Goal: Information Seeking & Learning: Learn about a topic

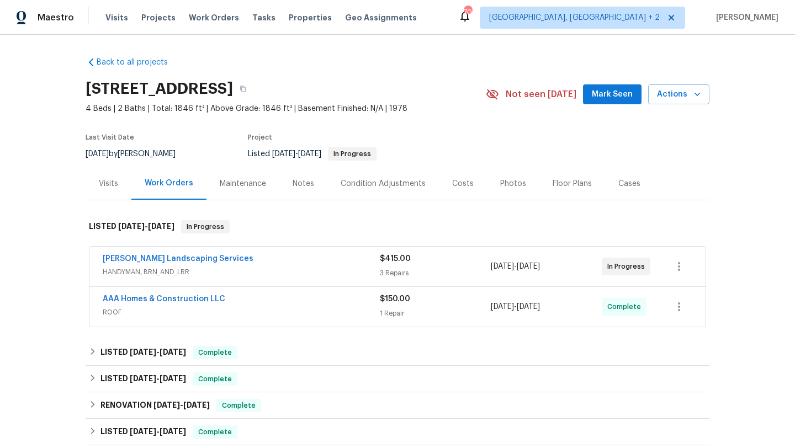
scroll to position [92, 0]
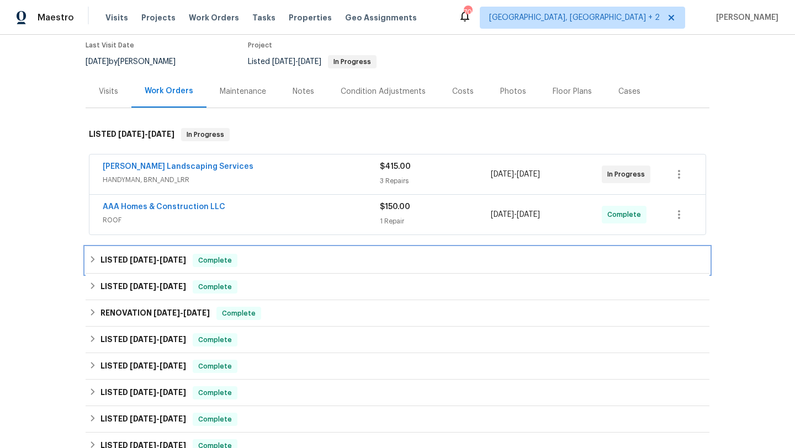
click at [293, 266] on div "LISTED 7/25/25 - 8/5/25 Complete" at bounding box center [397, 260] width 617 height 13
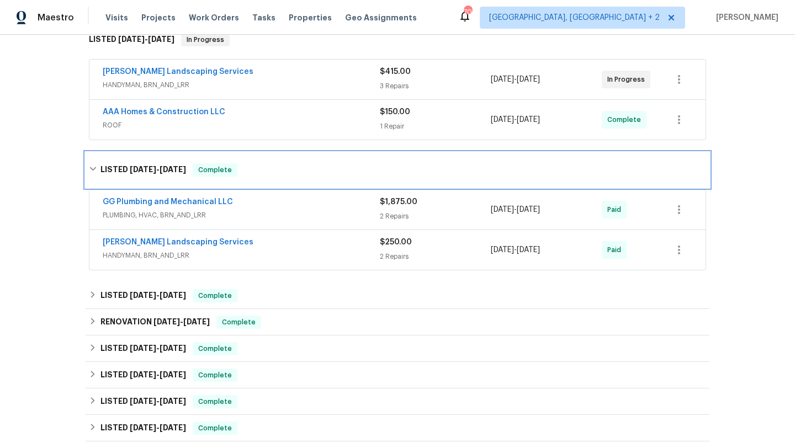
scroll to position [134, 0]
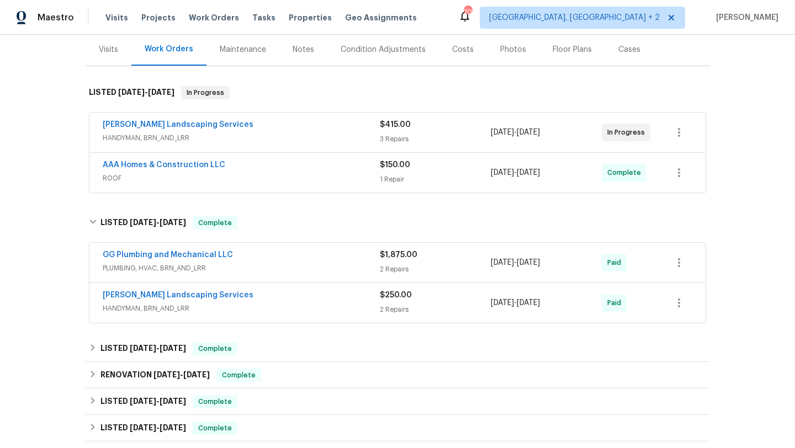
click at [354, 306] on span "HANDYMAN, BRN_AND_LRR" at bounding box center [241, 308] width 277 height 11
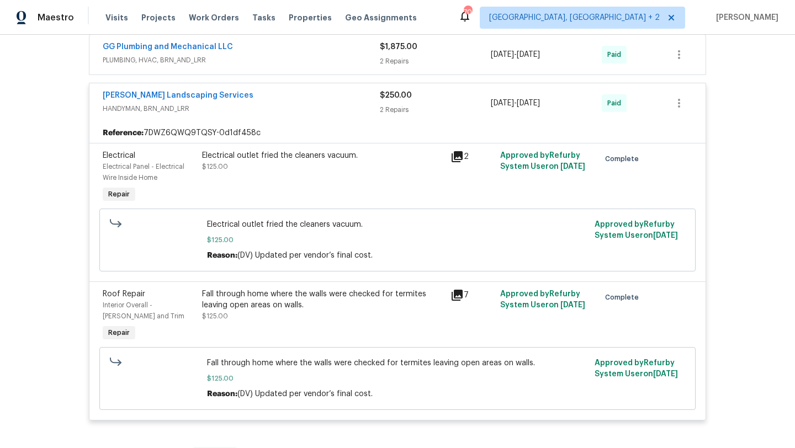
scroll to position [310, 0]
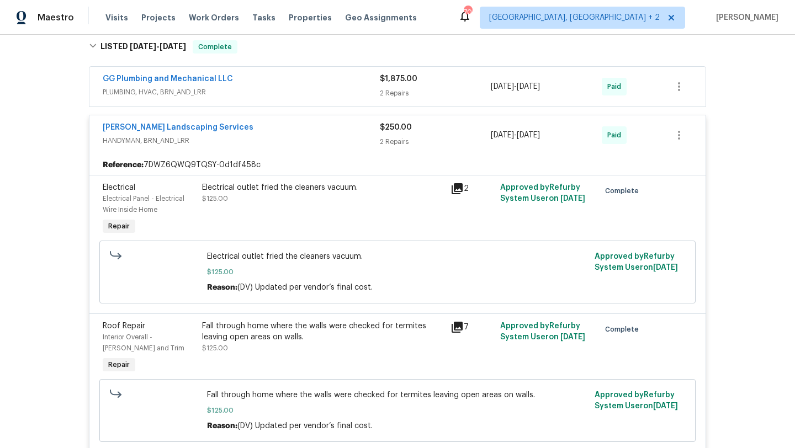
click at [350, 86] on div "GG Plumbing and Mechanical LLC" at bounding box center [241, 79] width 277 height 13
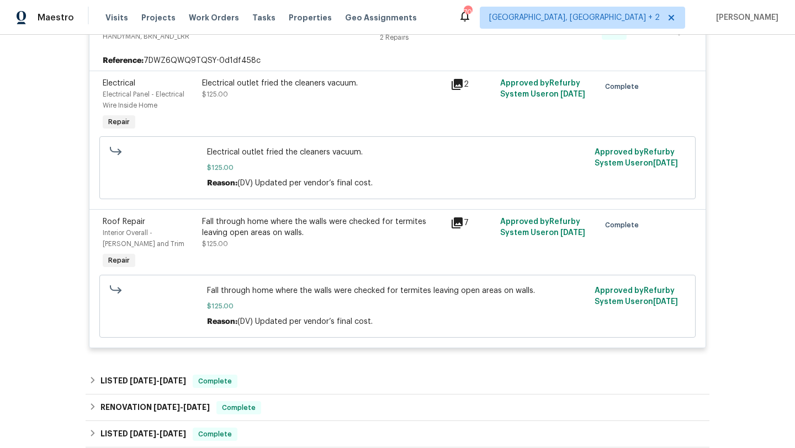
scroll to position [742, 0]
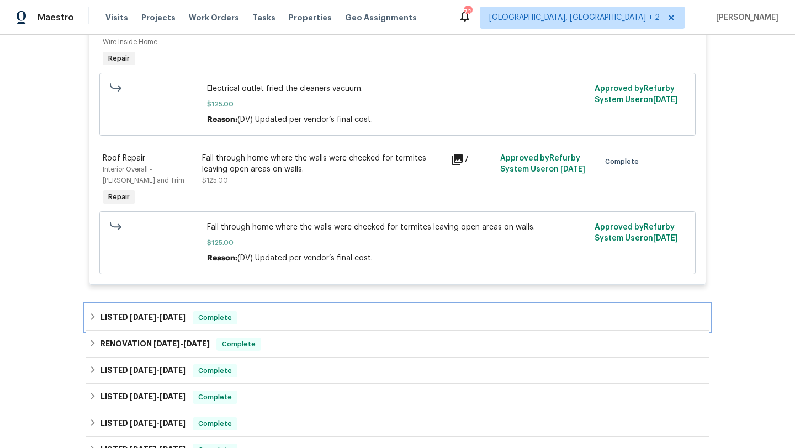
click at [351, 308] on div "LISTED 6/17/25 - 7/1/25 Complete" at bounding box center [398, 318] width 624 height 27
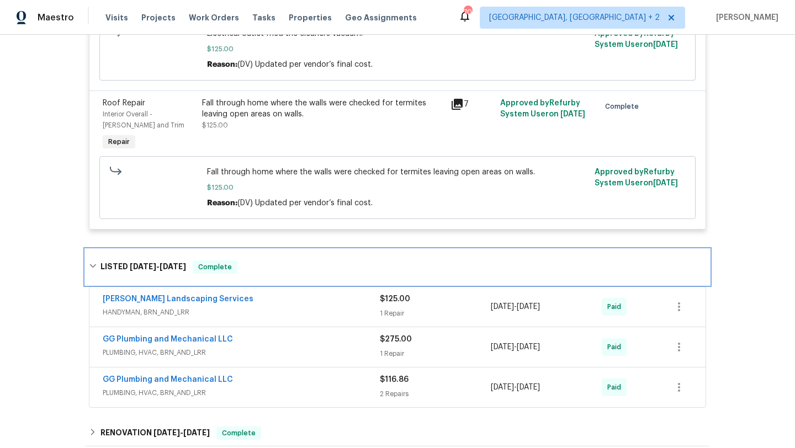
scroll to position [885, 0]
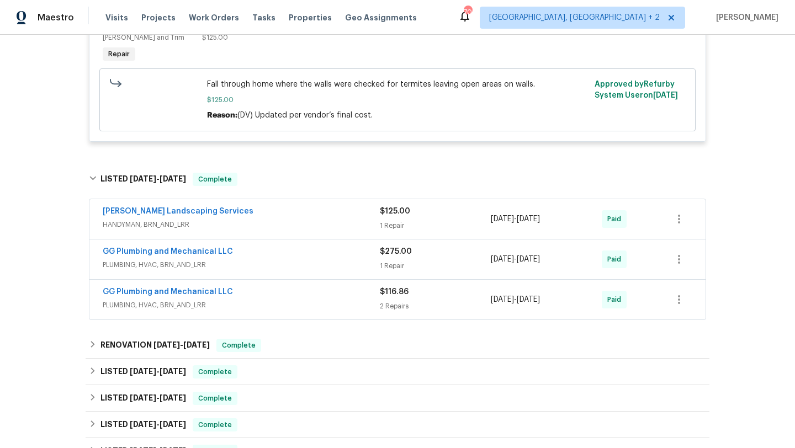
click at [340, 311] on span "PLUMBING, HVAC, BRN_AND_LRR" at bounding box center [241, 305] width 277 height 11
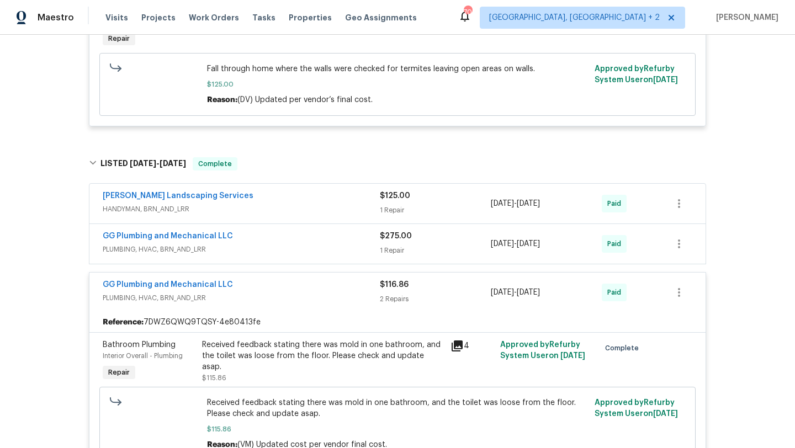
scroll to position [903, 0]
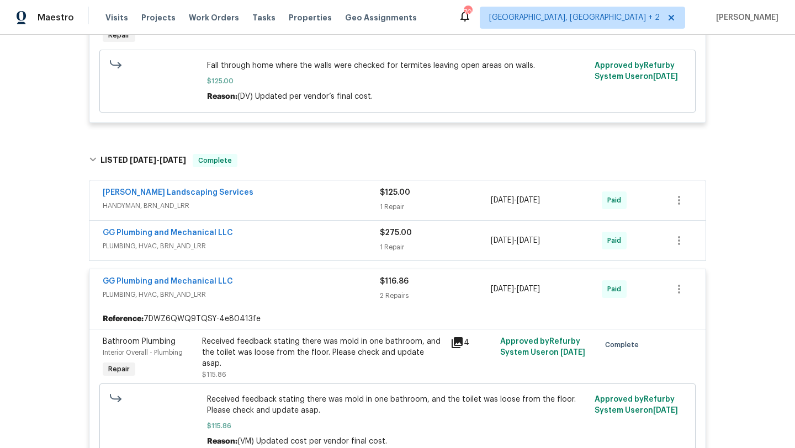
click at [359, 237] on div "GG Plumbing and Mechanical LLC" at bounding box center [241, 233] width 277 height 13
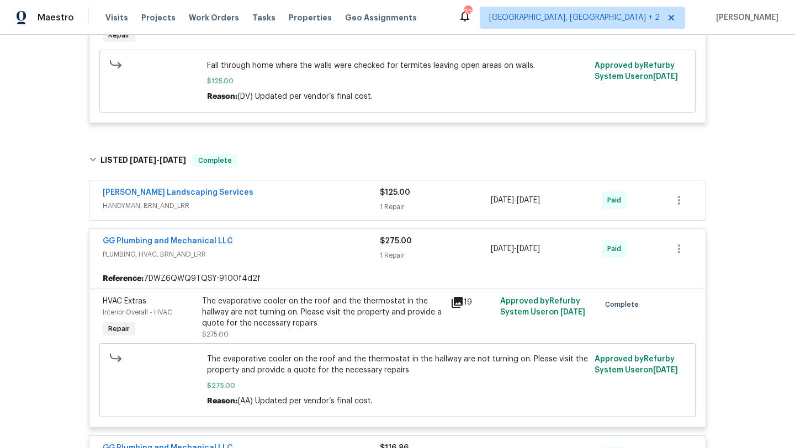
scroll to position [922, 0]
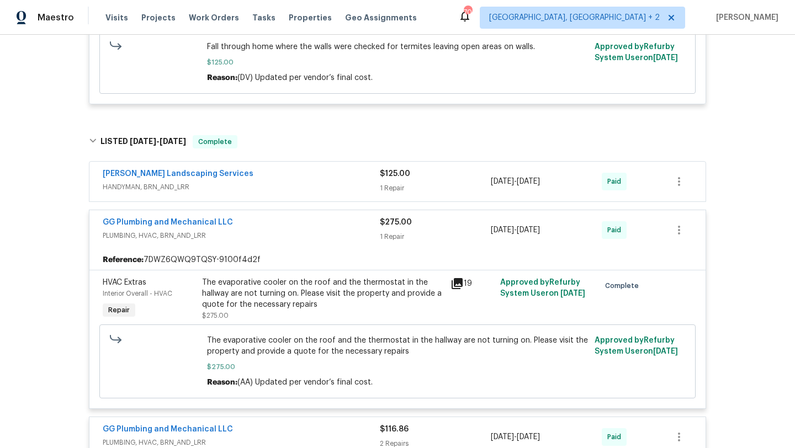
click at [364, 177] on div "Rodriguez Landscaping Services" at bounding box center [241, 174] width 277 height 13
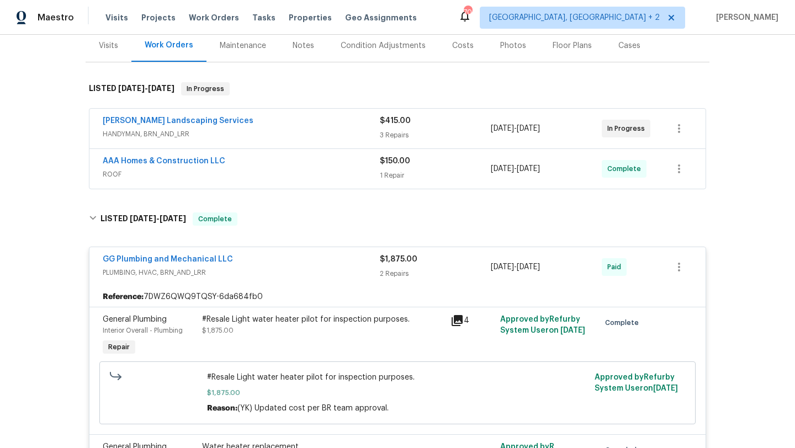
scroll to position [108, 0]
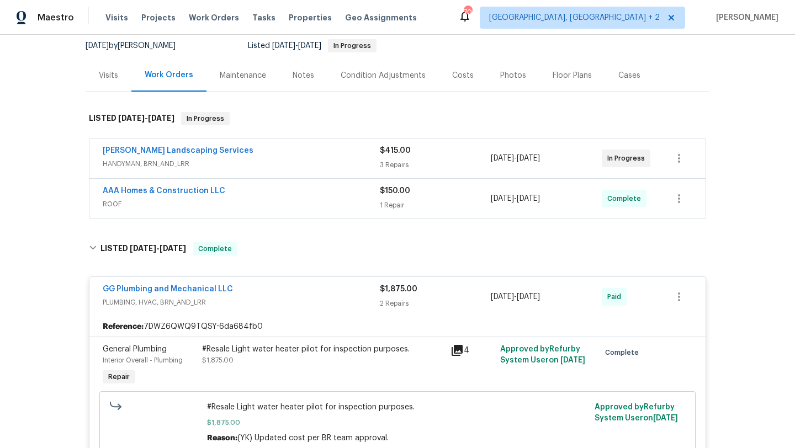
click at [354, 200] on span "ROOF" at bounding box center [241, 204] width 277 height 11
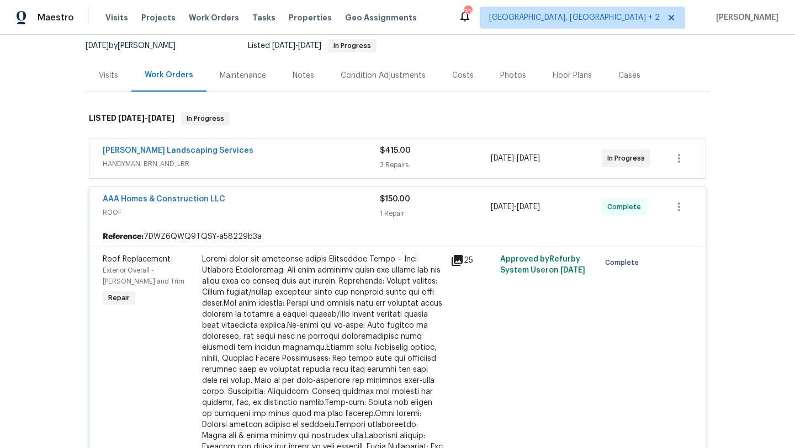
click at [369, 144] on div "Rodriguez Landscaping Services HANDYMAN, BRN_AND_LRR $415.00 3 Repairs 9/3/2025…" at bounding box center [397, 159] width 616 height 40
click at [365, 154] on div "Rodriguez Landscaping Services" at bounding box center [241, 151] width 277 height 13
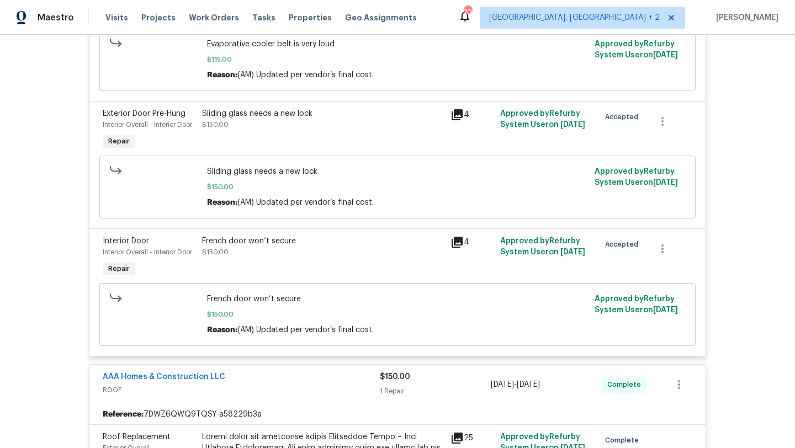
scroll to position [342, 0]
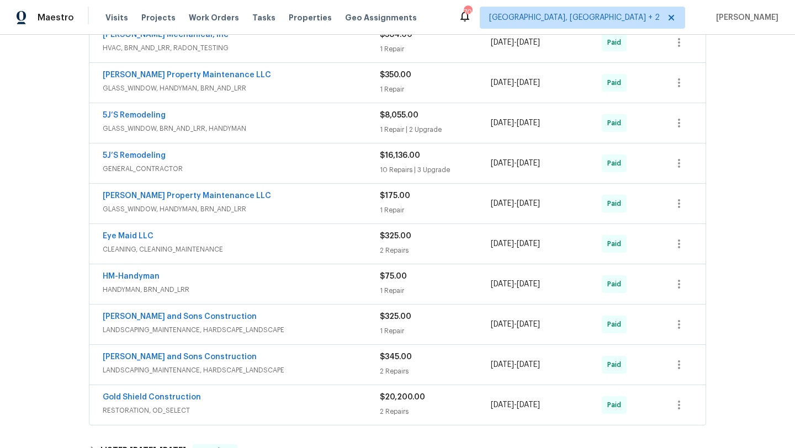
scroll to position [772, 0]
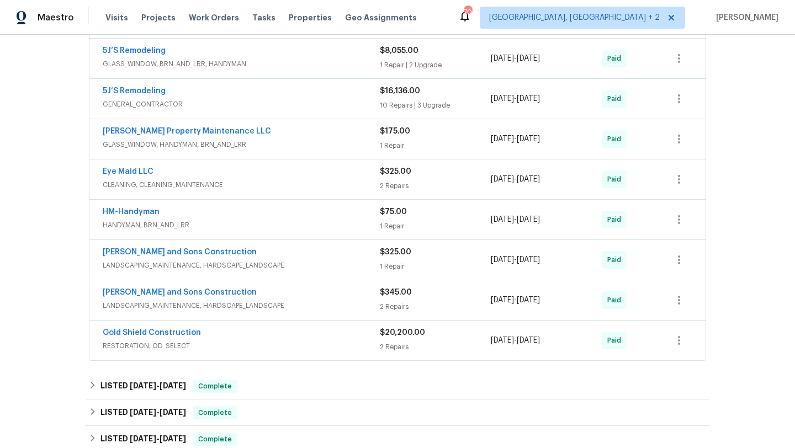
click at [292, 336] on div "Gold Shield Construction" at bounding box center [241, 333] width 277 height 13
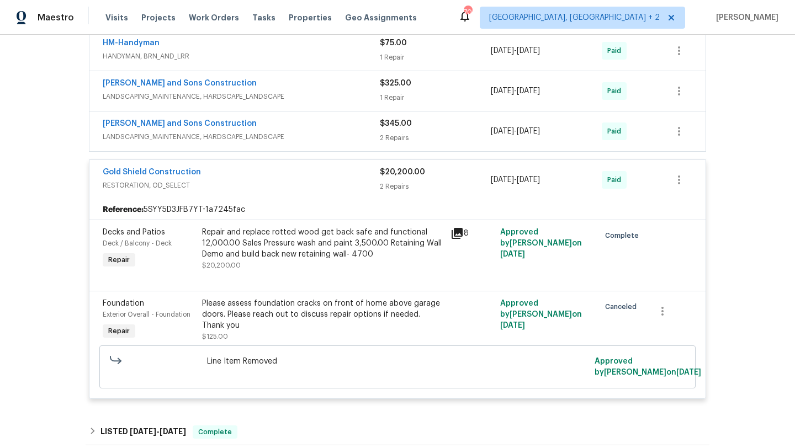
scroll to position [871, 0]
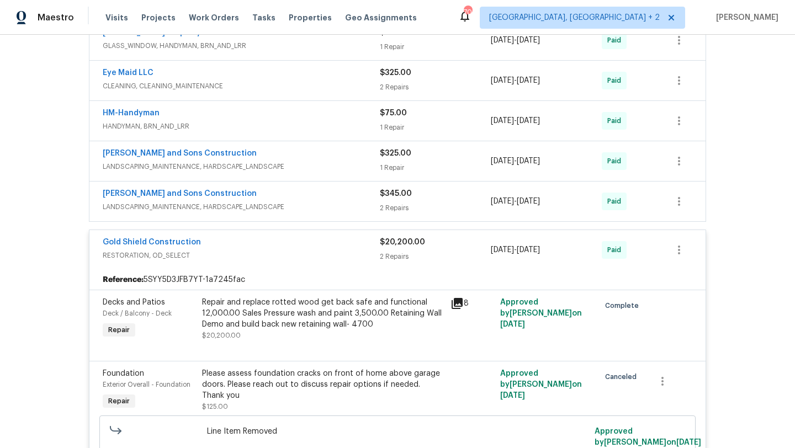
click at [347, 200] on div "[PERSON_NAME] and Sons Construction" at bounding box center [241, 194] width 277 height 13
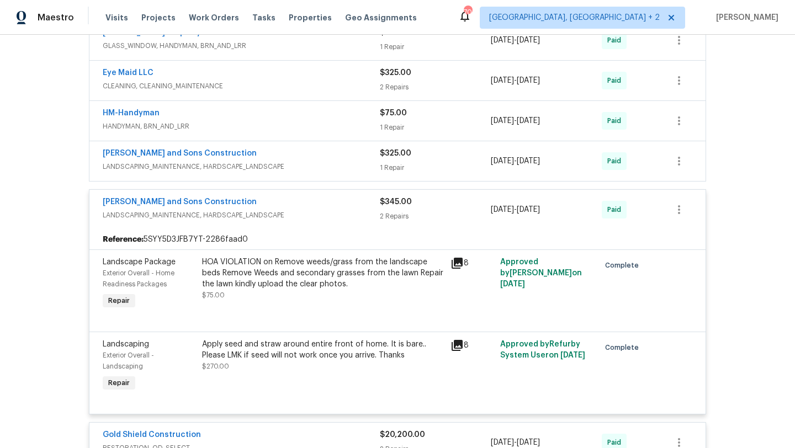
click at [332, 170] on span "LANDSCAPING_MAINTENANCE, HARDSCAPE_LANDSCAPE" at bounding box center [241, 166] width 277 height 11
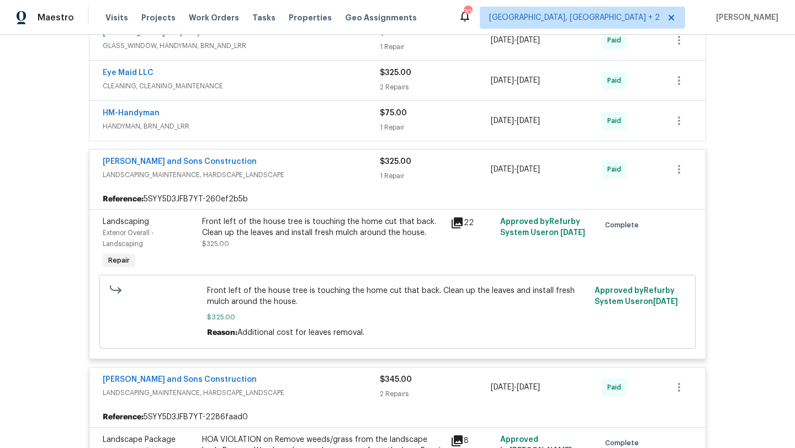
click at [348, 123] on span "HANDYMAN, BRN_AND_LRR" at bounding box center [241, 126] width 277 height 11
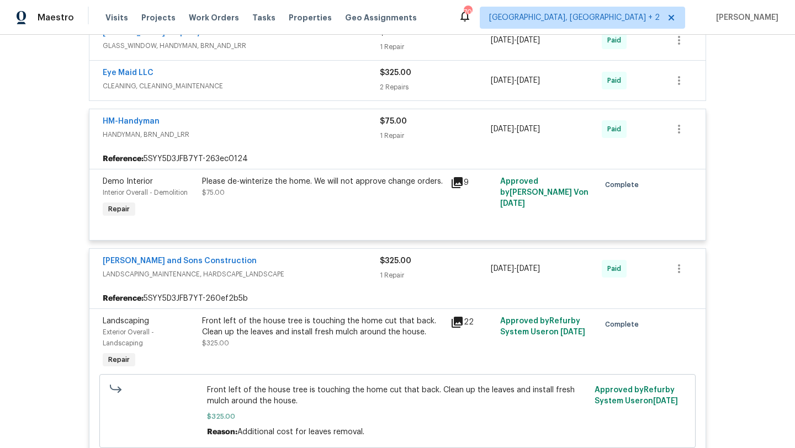
scroll to position [793, 0]
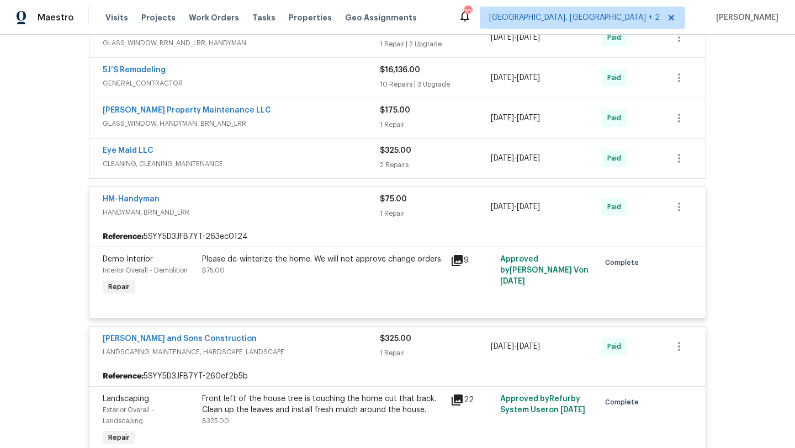
click at [353, 157] on div "Eye Maid LLC" at bounding box center [241, 151] width 277 height 13
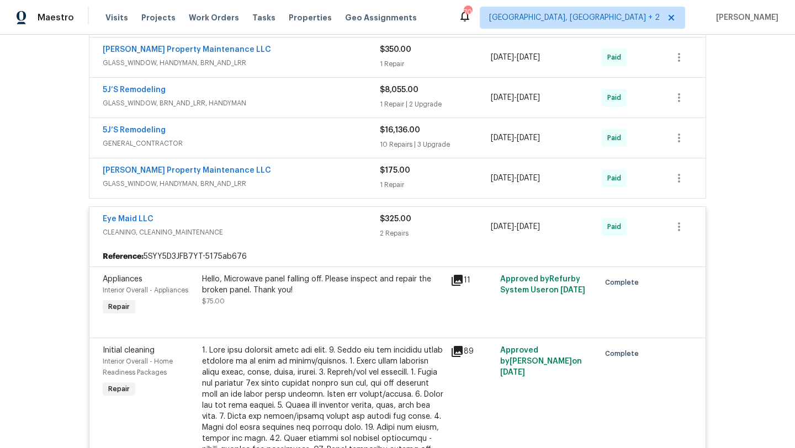
scroll to position [735, 0]
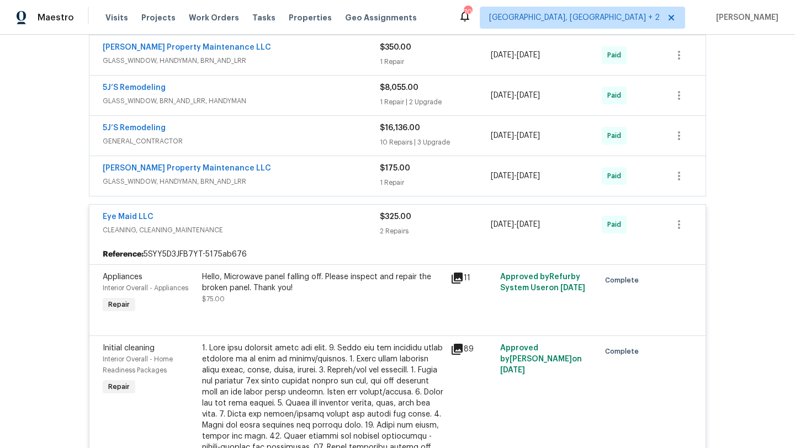
click at [413, 180] on div "1 Repair" at bounding box center [435, 182] width 111 height 11
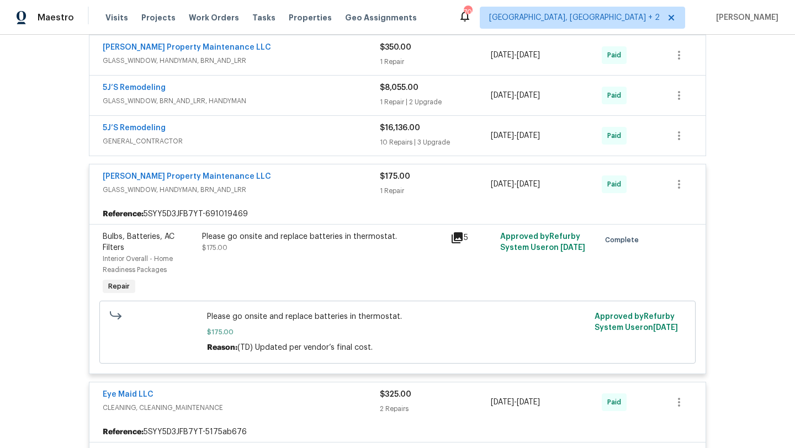
scroll to position [707, 0]
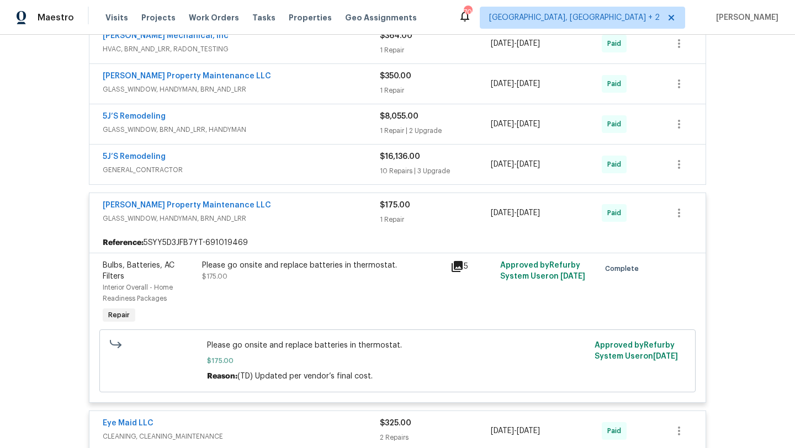
click at [367, 150] on div "5J’S Remodeling GENERAL_CONTRACTOR $16,136.00 10 Repairs | 3 Upgrade [DATE] - […" at bounding box center [397, 165] width 616 height 40
click at [374, 160] on div "5J’S Remodeling" at bounding box center [241, 157] width 277 height 13
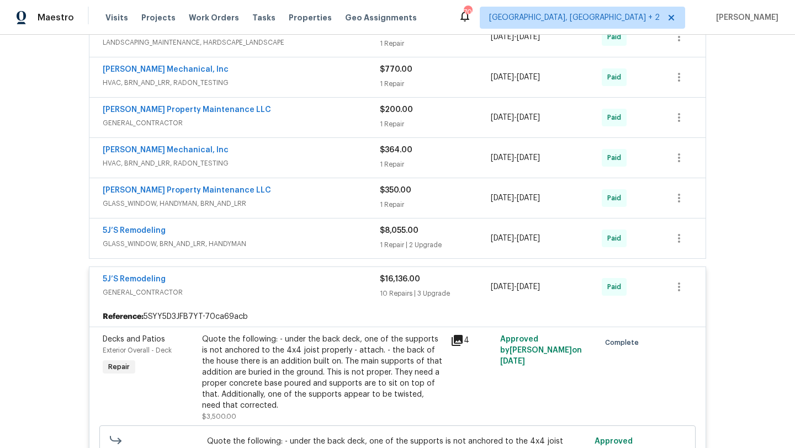
scroll to position [546, 0]
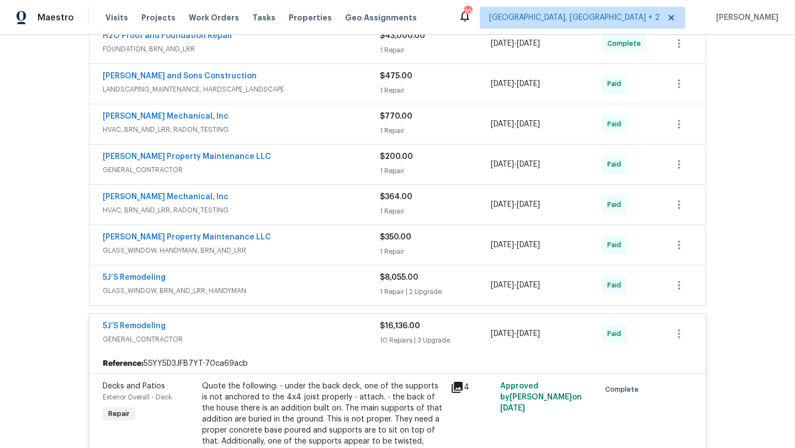
click at [309, 292] on span "GLASS_WINDOW, BRN_AND_LRR, HANDYMAN" at bounding box center [241, 290] width 277 height 11
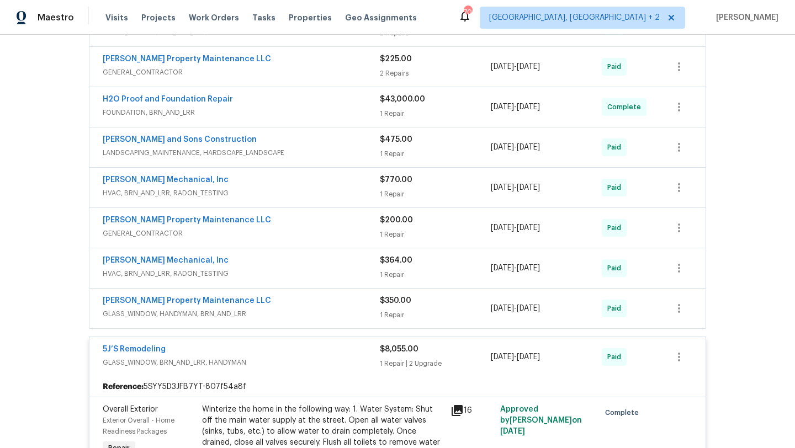
scroll to position [469, 0]
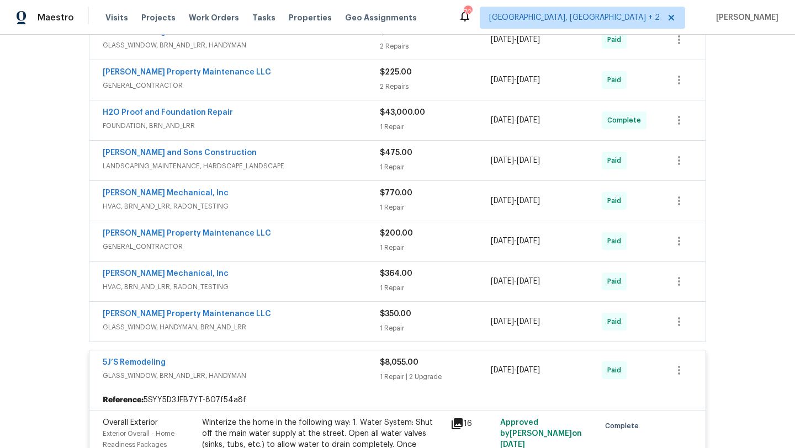
click at [357, 129] on span "FOUNDATION, BRN_AND_LRR" at bounding box center [241, 125] width 277 height 11
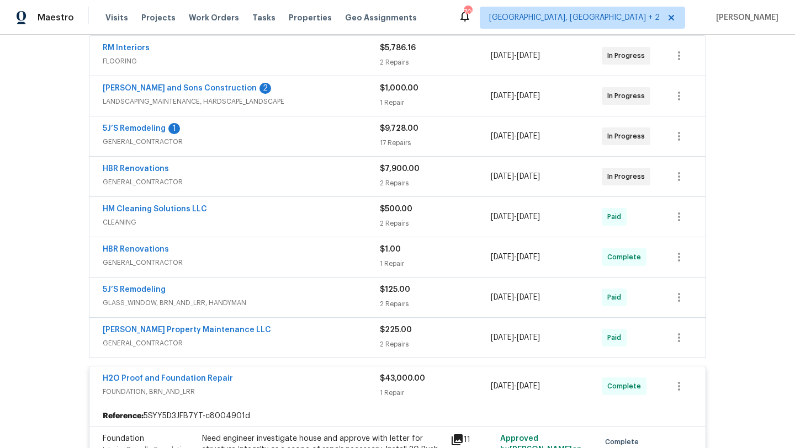
scroll to position [180, 0]
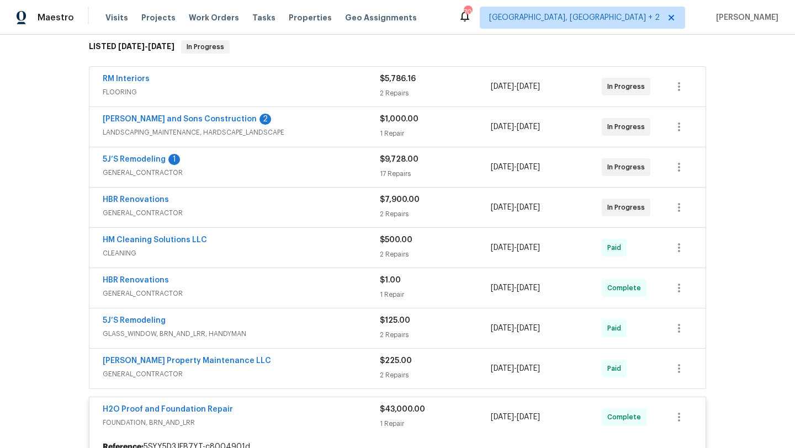
click at [344, 205] on div "HBR Renovations" at bounding box center [241, 200] width 277 height 13
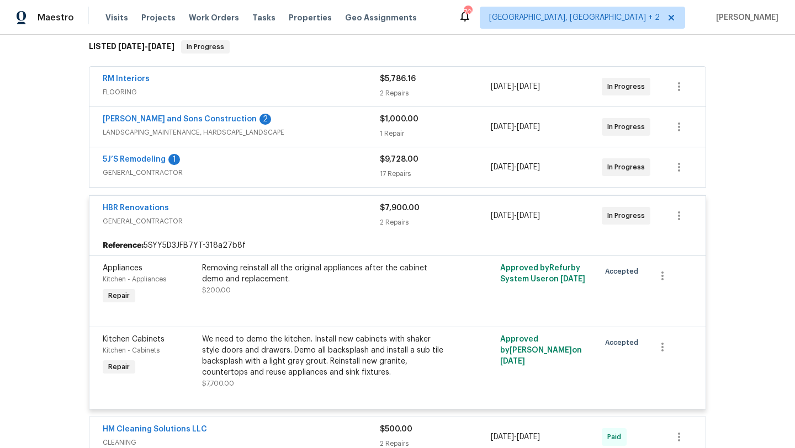
click at [354, 172] on span "GENERAL_CONTRACTOR" at bounding box center [241, 172] width 277 height 11
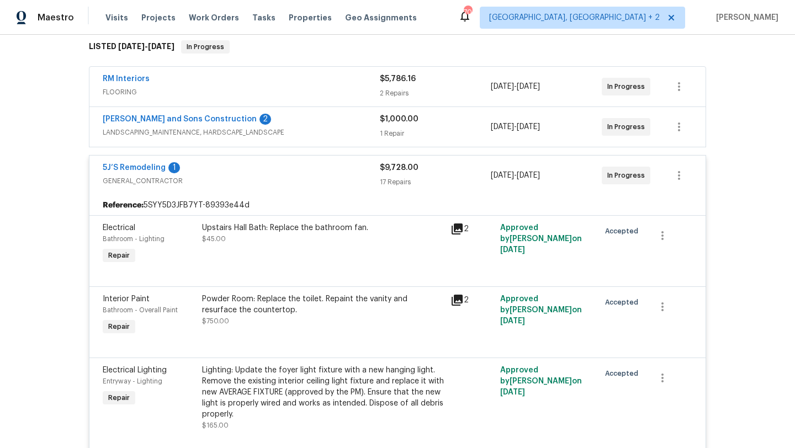
click at [352, 75] on div "RM Interiors" at bounding box center [241, 79] width 277 height 13
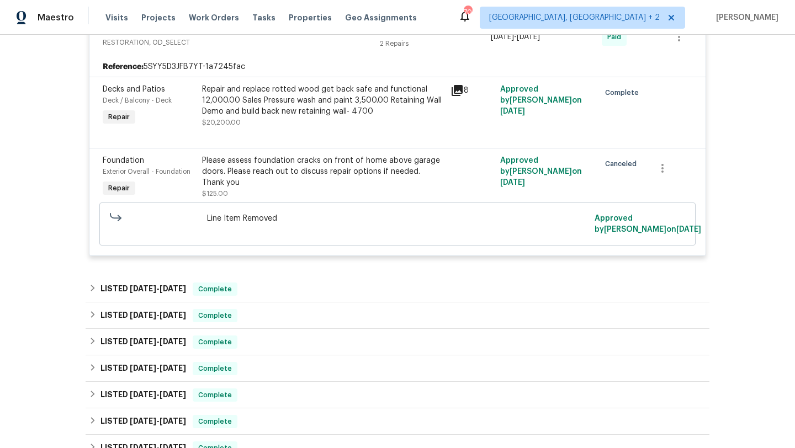
scroll to position [6697, 0]
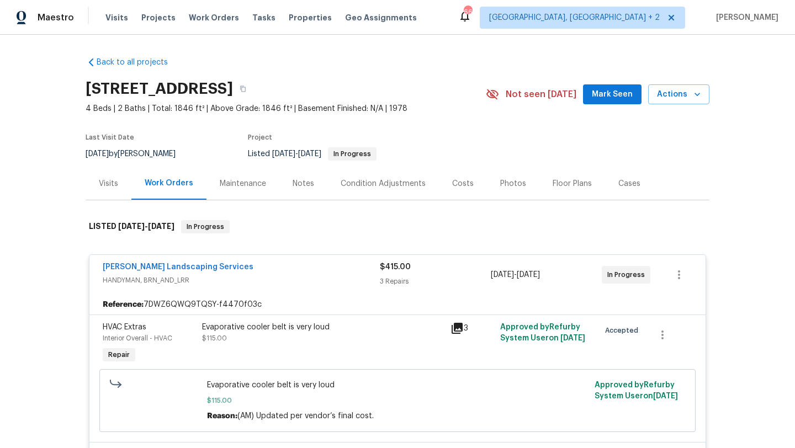
scroll to position [342, 0]
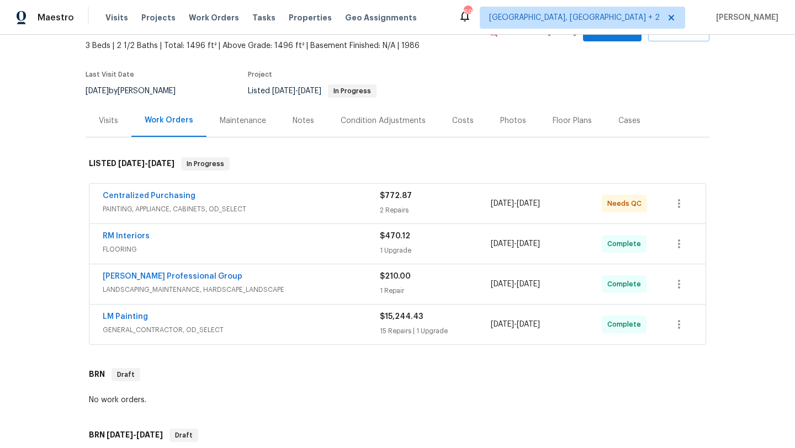
click at [350, 313] on div "LM Painting" at bounding box center [241, 317] width 277 height 13
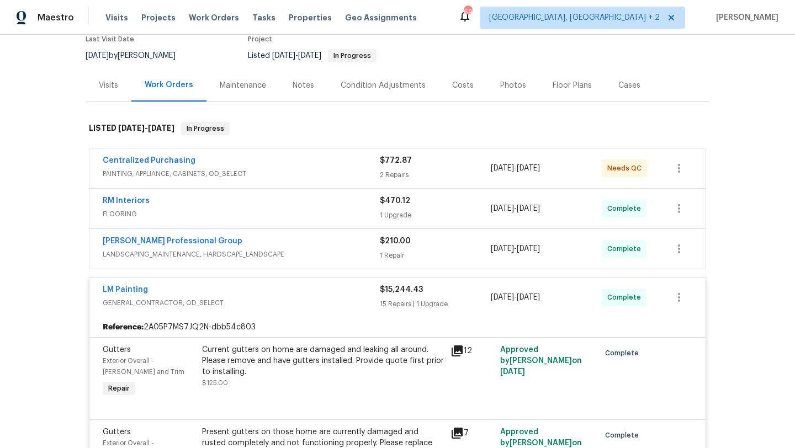
scroll to position [99, 0]
click at [359, 170] on span "PAINTING, APPLIANCE, CABINETS, OD_SELECT" at bounding box center [241, 172] width 277 height 11
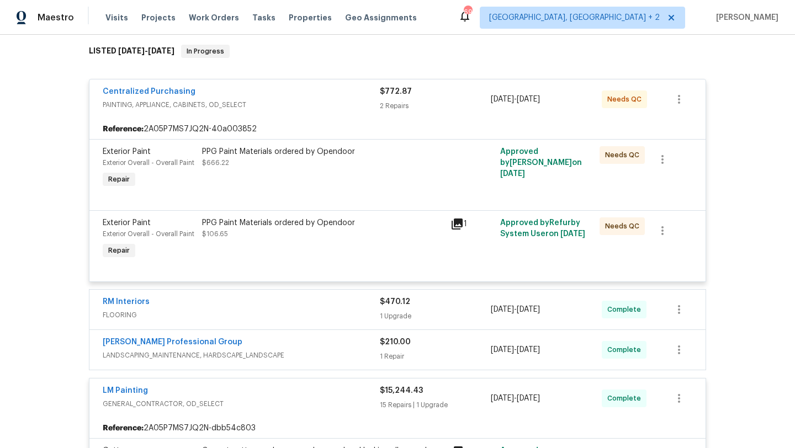
scroll to position [185, 0]
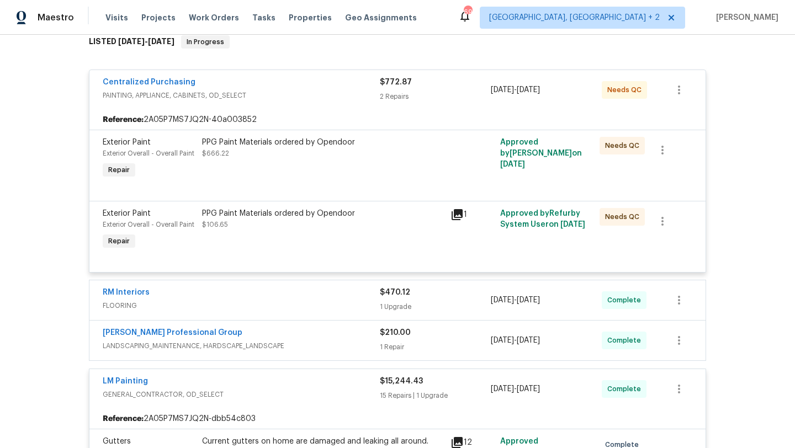
click at [346, 295] on div "RM Interiors" at bounding box center [241, 293] width 277 height 13
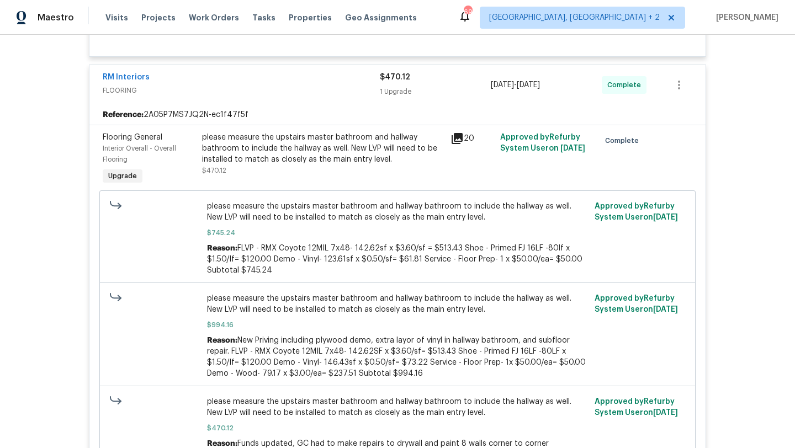
scroll to position [653, 0]
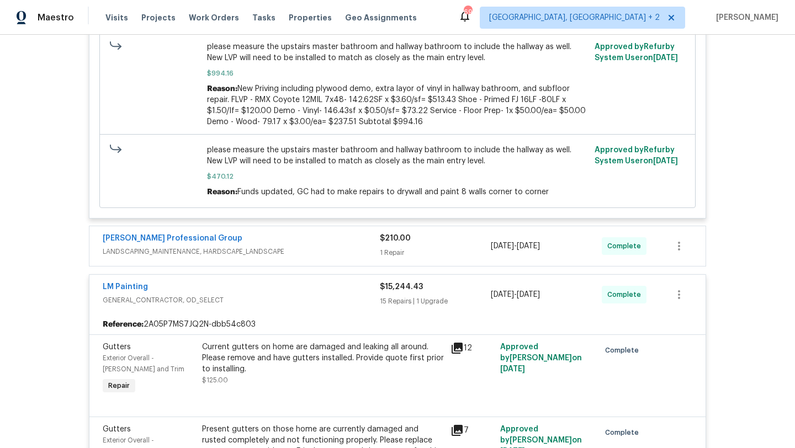
click at [335, 253] on span "LANDSCAPING_MAINTENANCE, HARDSCAPE_LANDSCAPE" at bounding box center [241, 251] width 277 height 11
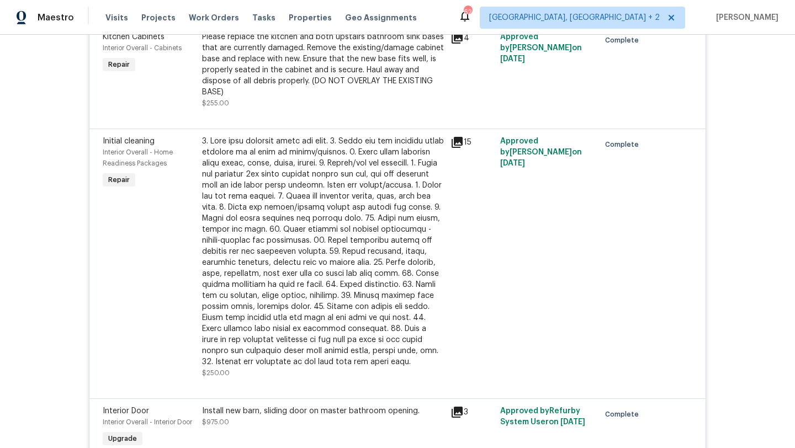
scroll to position [1923, 0]
